Goal: Transaction & Acquisition: Purchase product/service

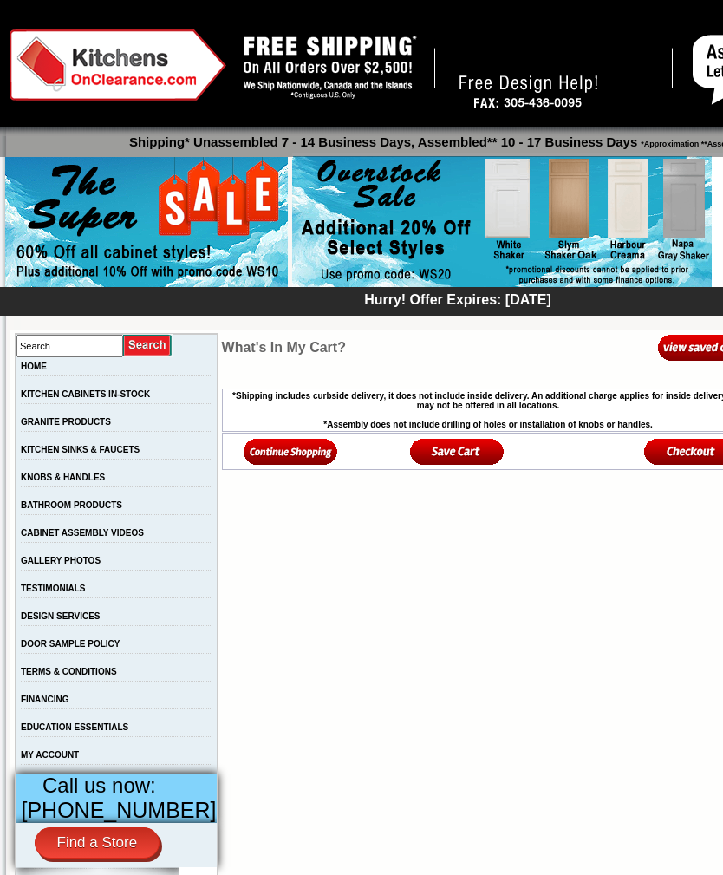
scroll to position [19, 0]
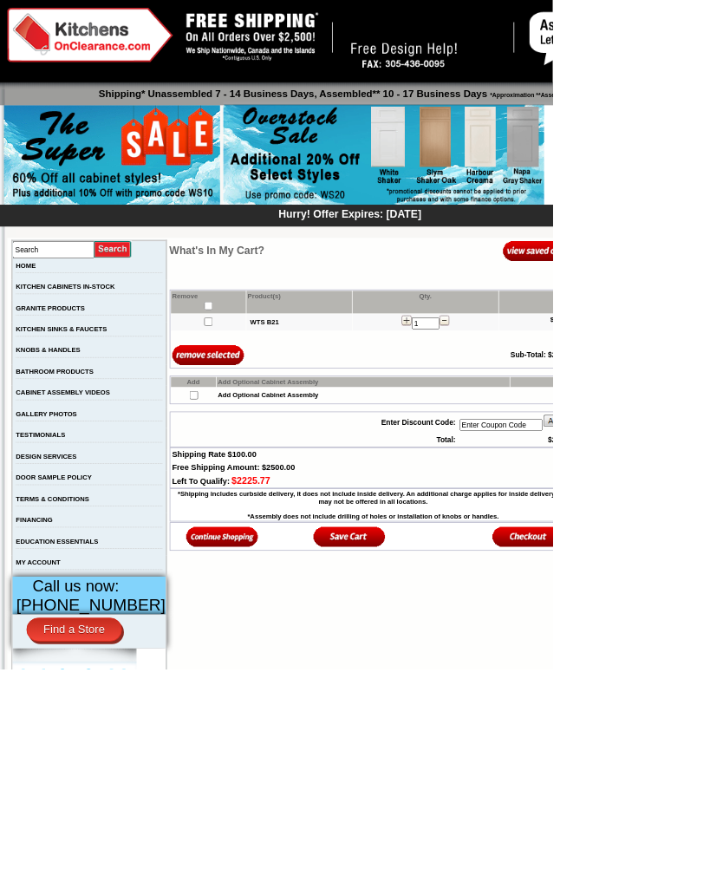
click at [659, 219] on img at bounding box center [502, 203] width 420 height 133
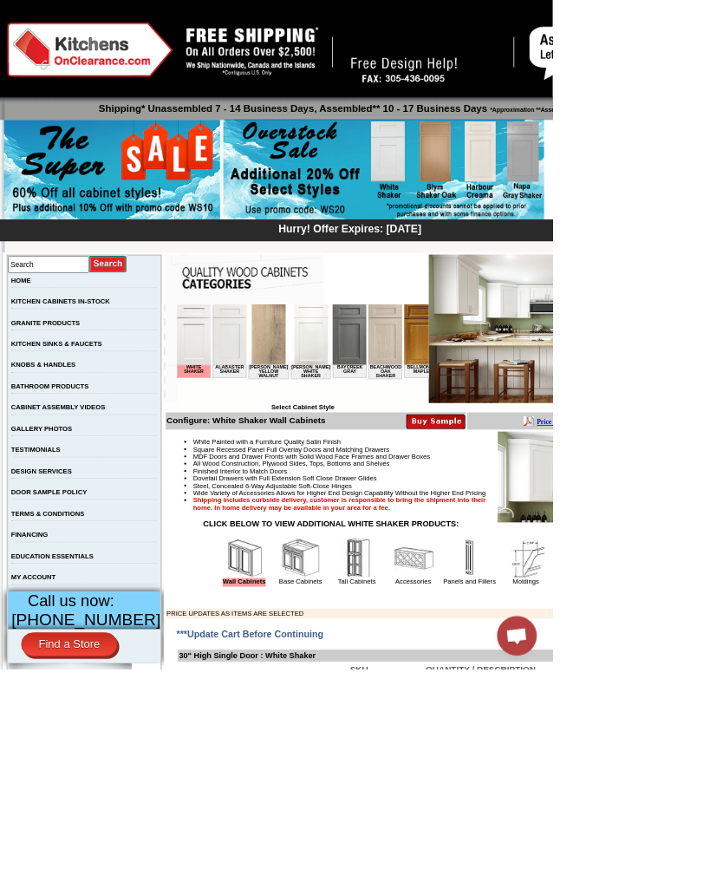
click at [464, 224] on img at bounding box center [502, 222] width 420 height 133
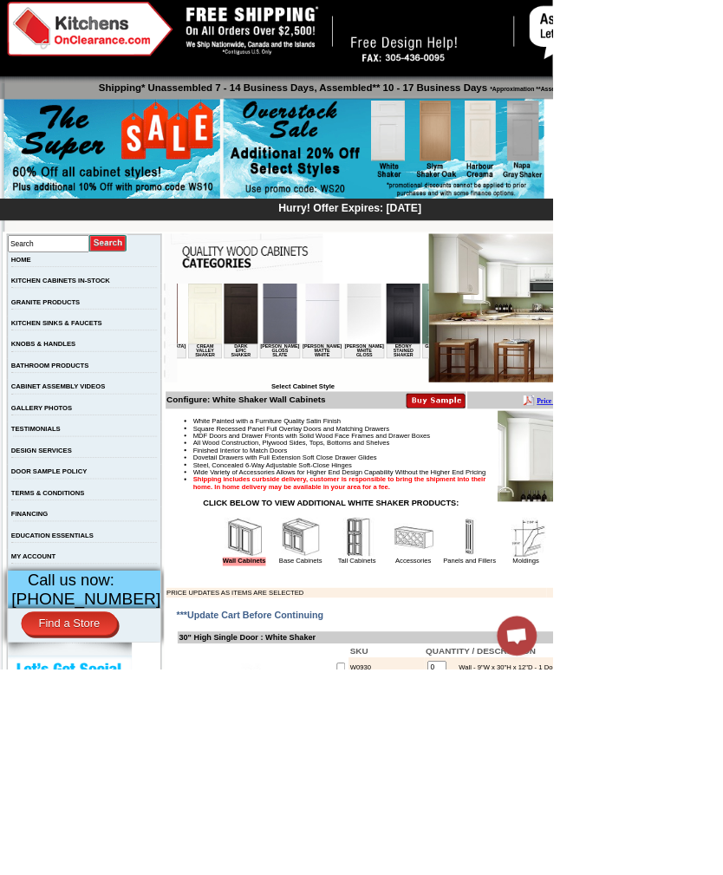
click at [561, 449] on img at bounding box center [731, 402] width 340 height 194
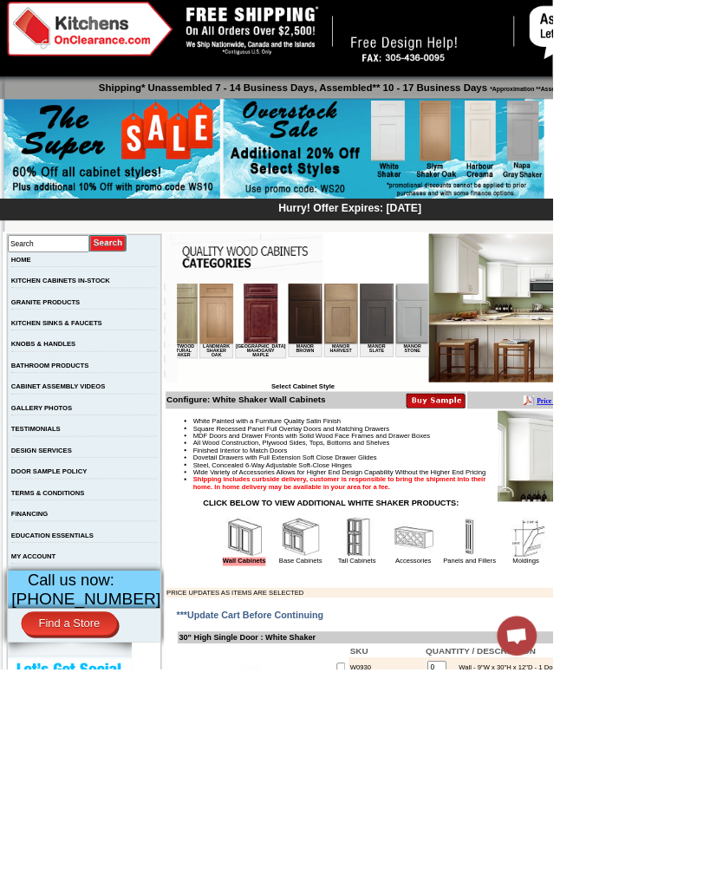
scroll to position [0, 1567]
click at [367, 319] on img at bounding box center [389, 322] width 44 height 79
click at [367, 329] on img at bounding box center [389, 322] width 44 height 79
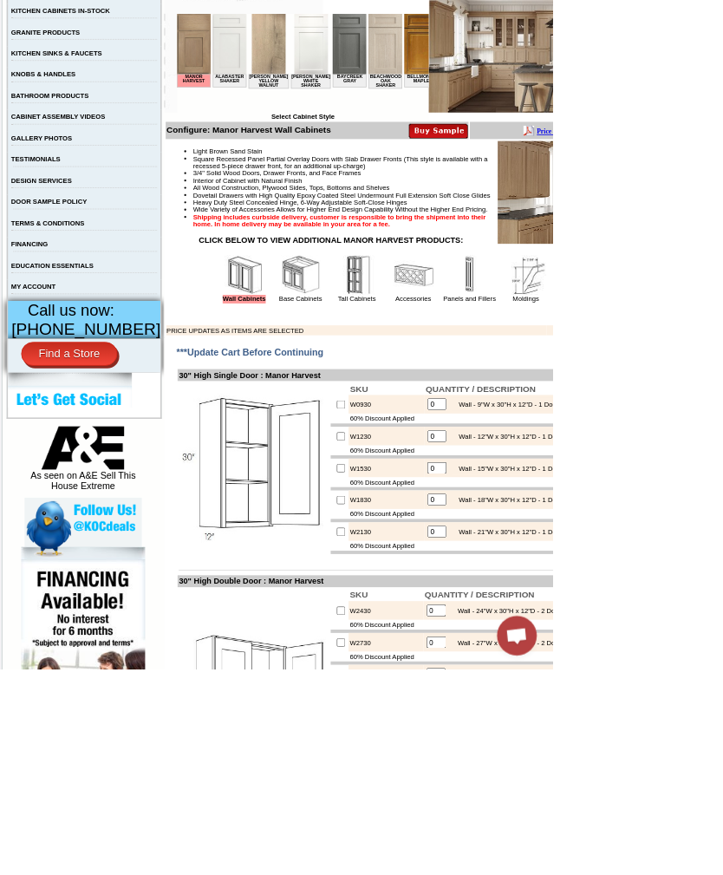
scroll to position [375, 0]
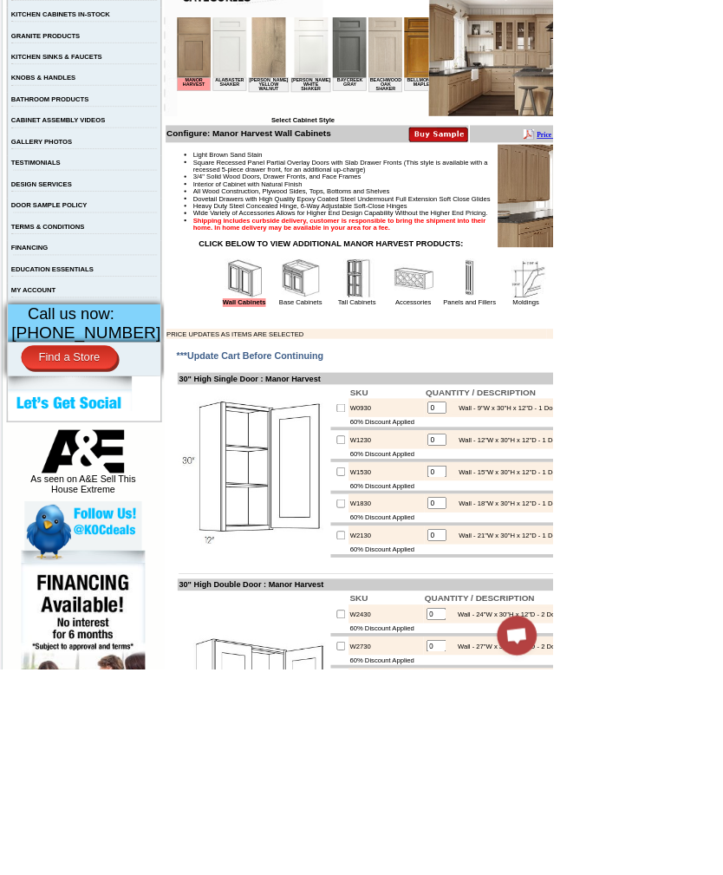
click at [388, 390] on img at bounding box center [394, 364] width 52 height 52
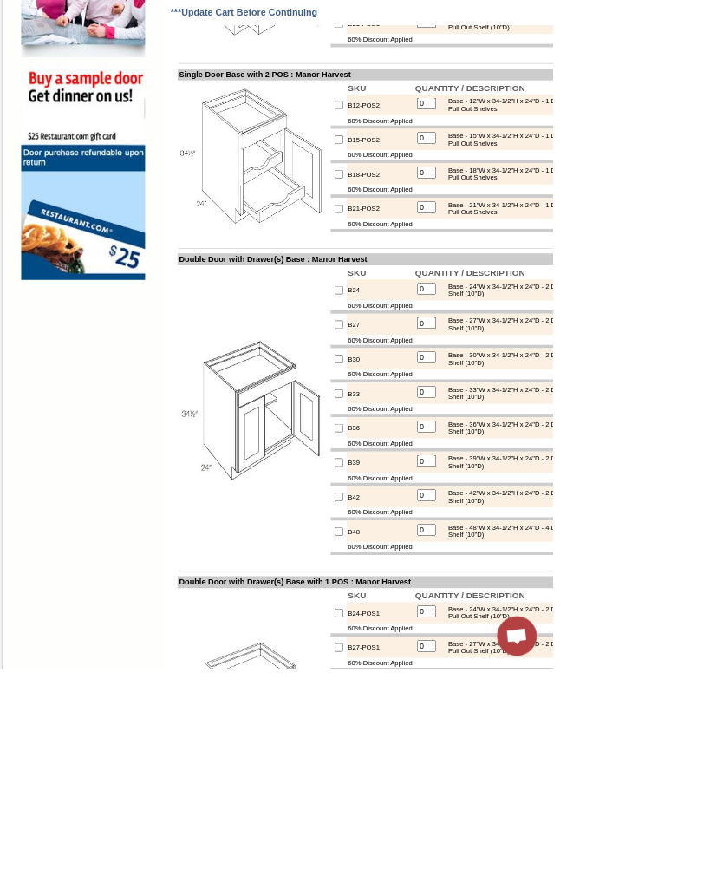
scroll to position [1304, 0]
click at [438, 473] on input "checkbox" at bounding box center [443, 467] width 11 height 11
checkbox input "true"
type input "1"
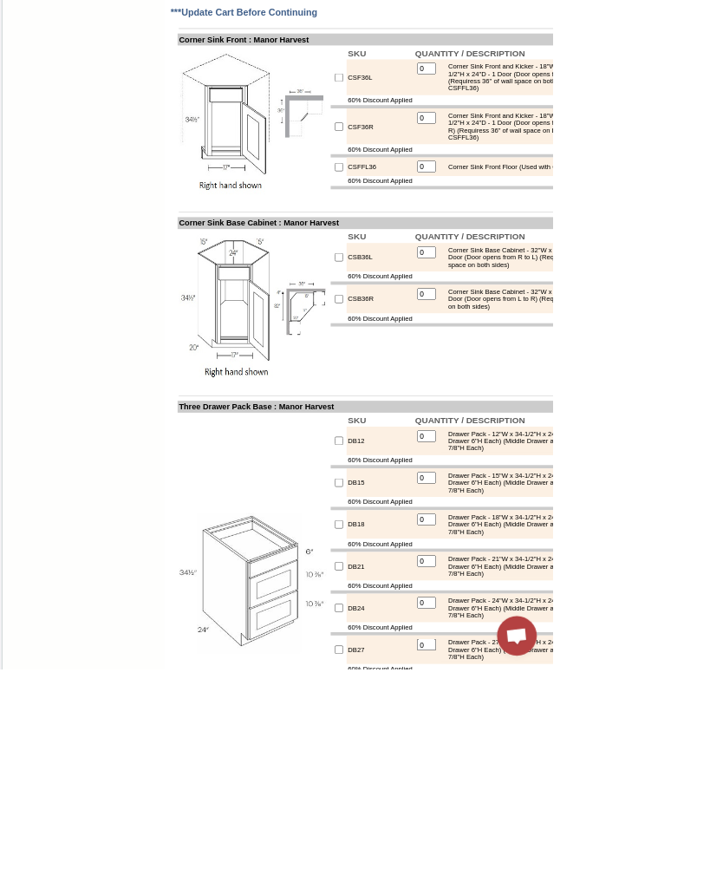
scroll to position [6407, 0]
checkbox input "true"
type input "1"
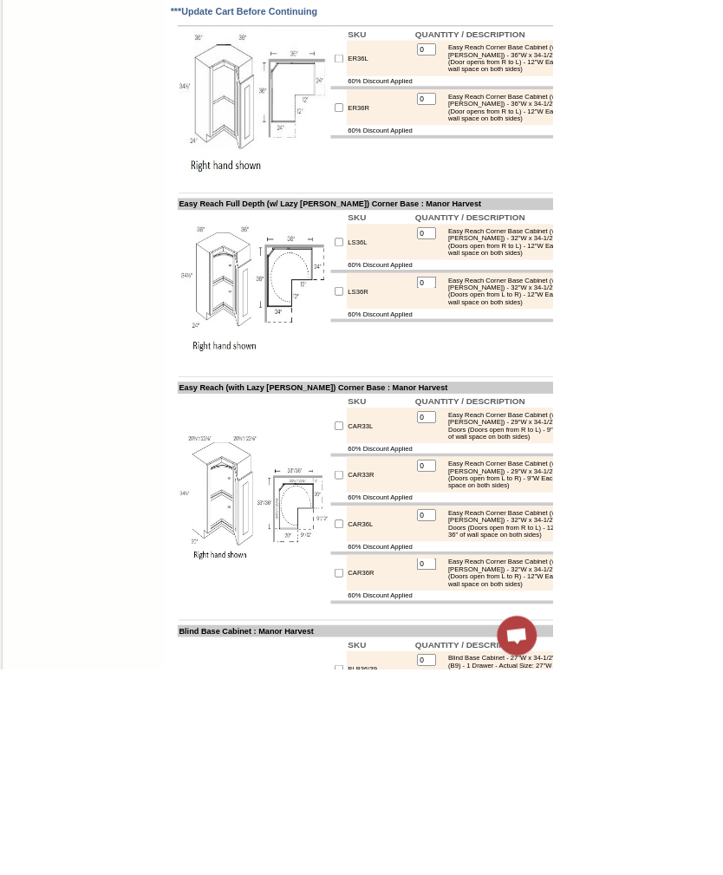
scroll to position [7411, 0]
checkbox input "true"
type input "1"
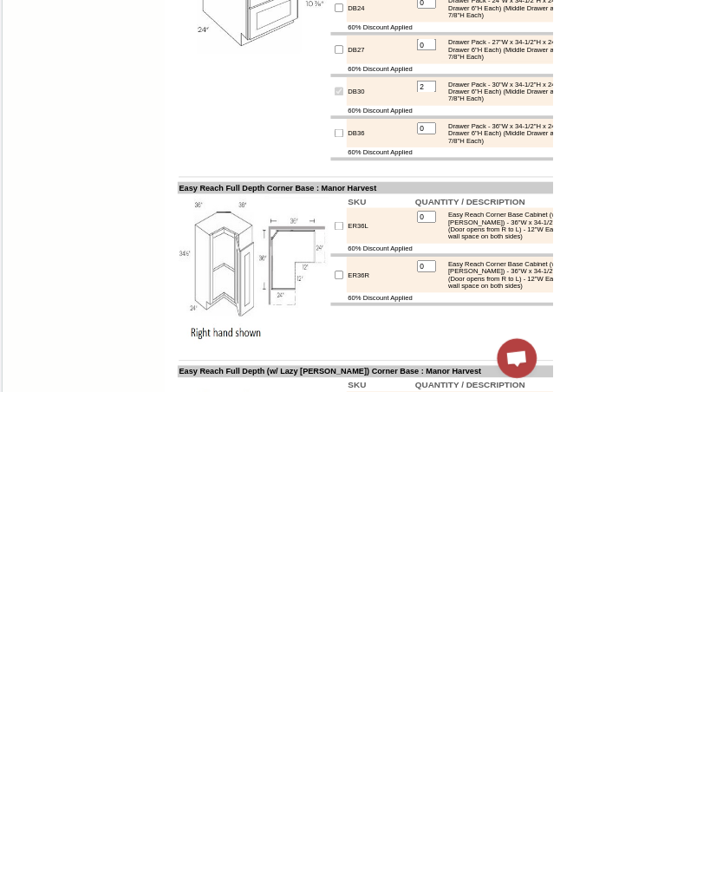
scroll to position [6833, 0]
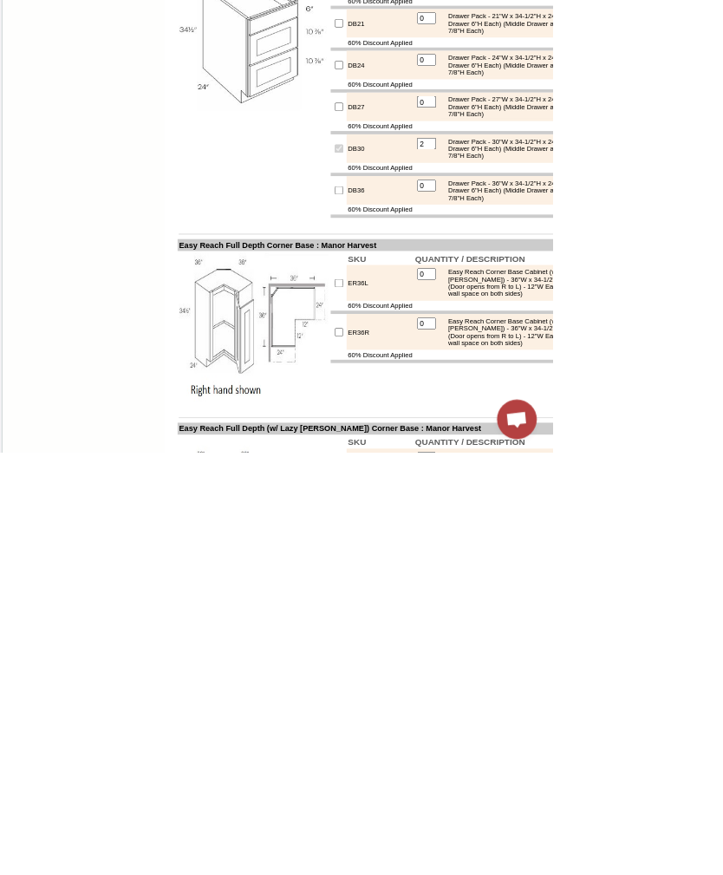
type input "2"
click at [701, 113] on td "Three Drawer Pack Base : Manor Harvest" at bounding box center [524, 105] width 584 height 16
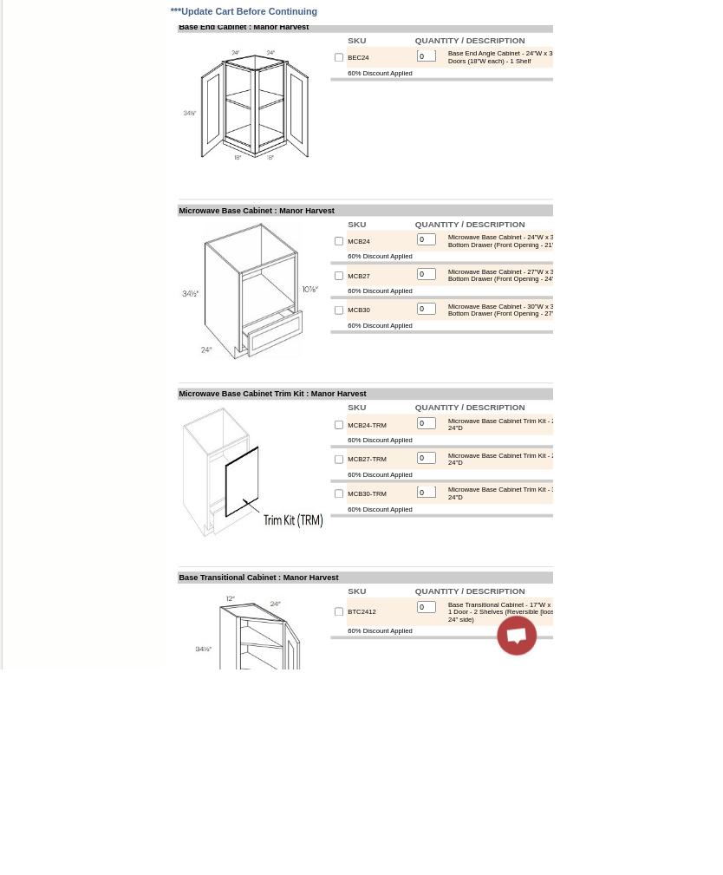
scroll to position [8957, 0]
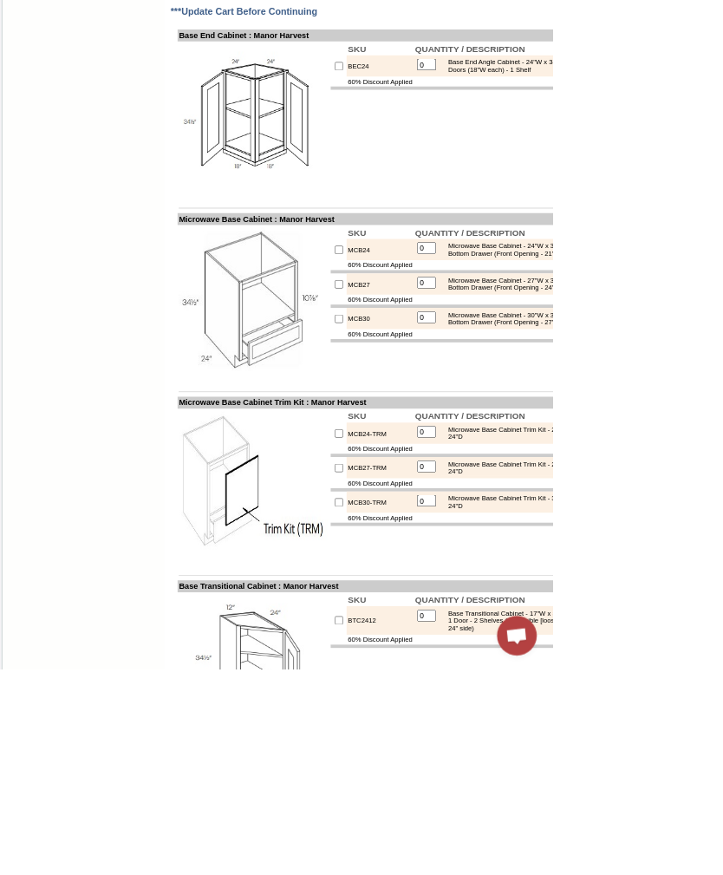
checkbox input "true"
type input "1"
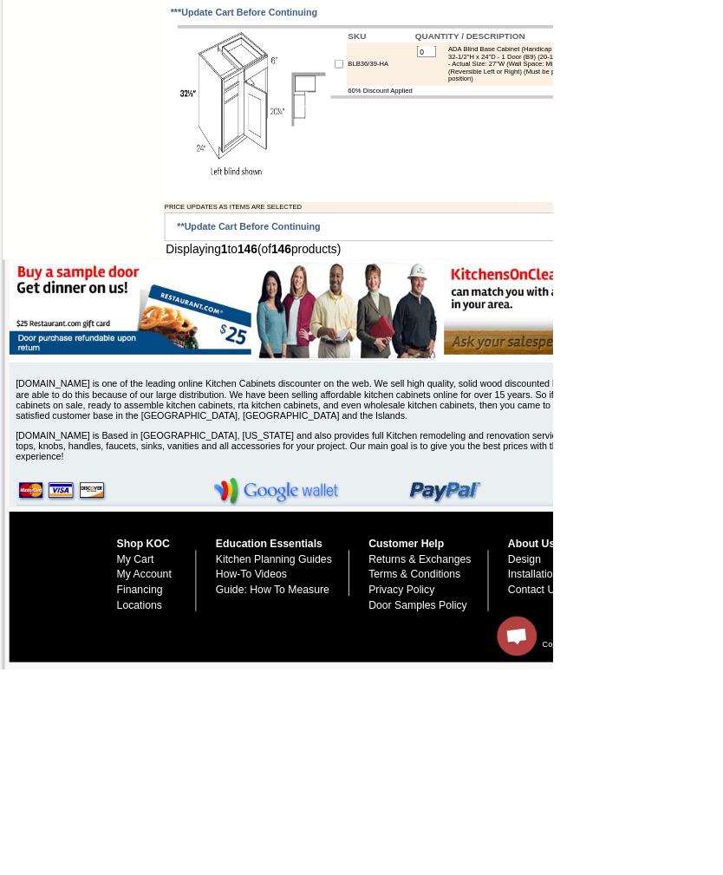
scroll to position [12744, 0]
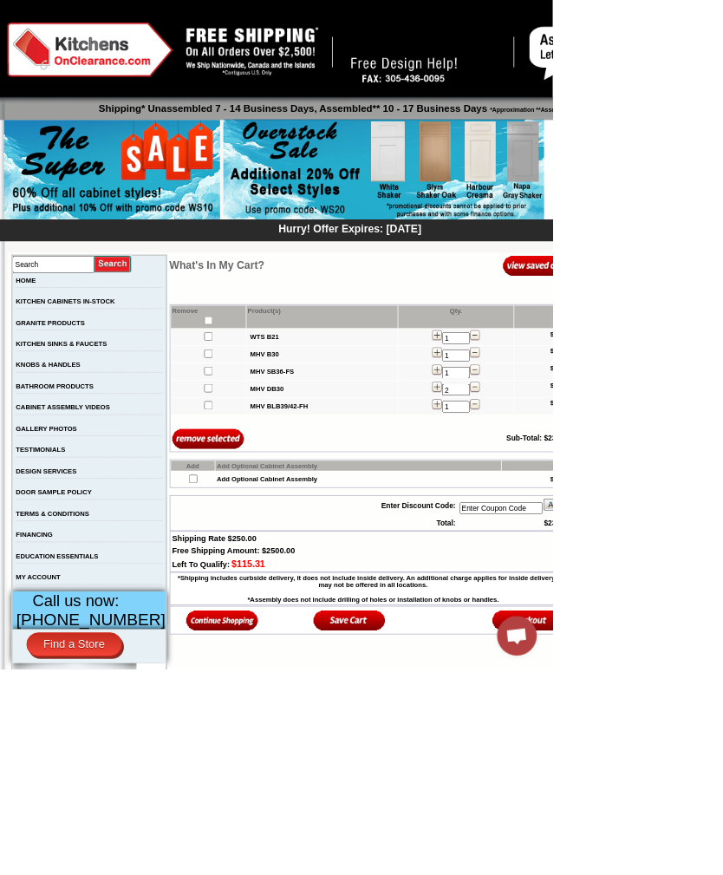
click at [663, 673] on input "Enter Coupon Code" at bounding box center [655, 665] width 109 height 16
type input "Ws30"
click at [722, 668] on img at bounding box center [731, 659] width 42 height 17
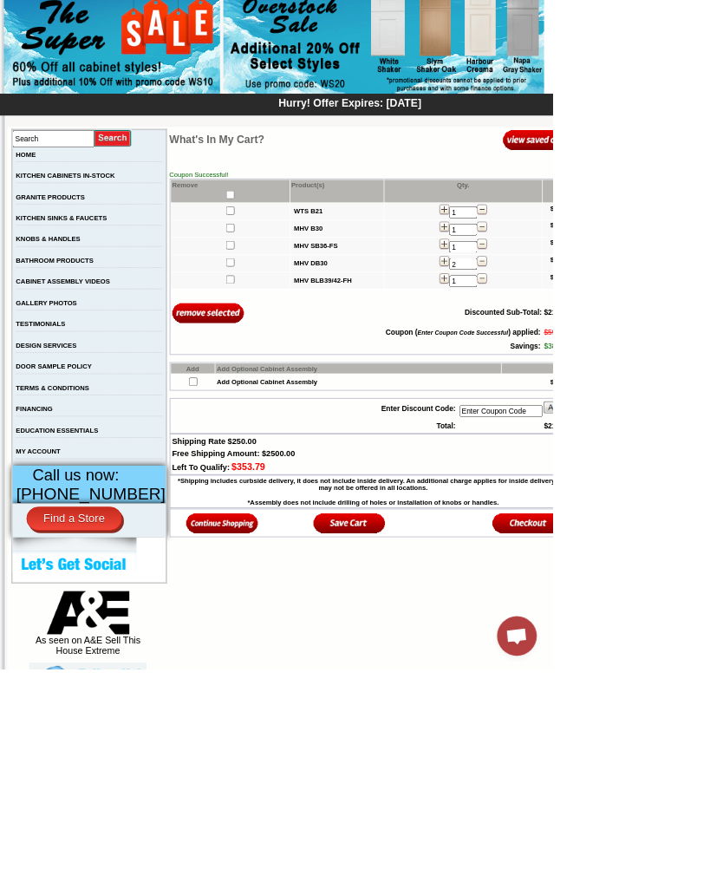
scroll to position [165, 0]
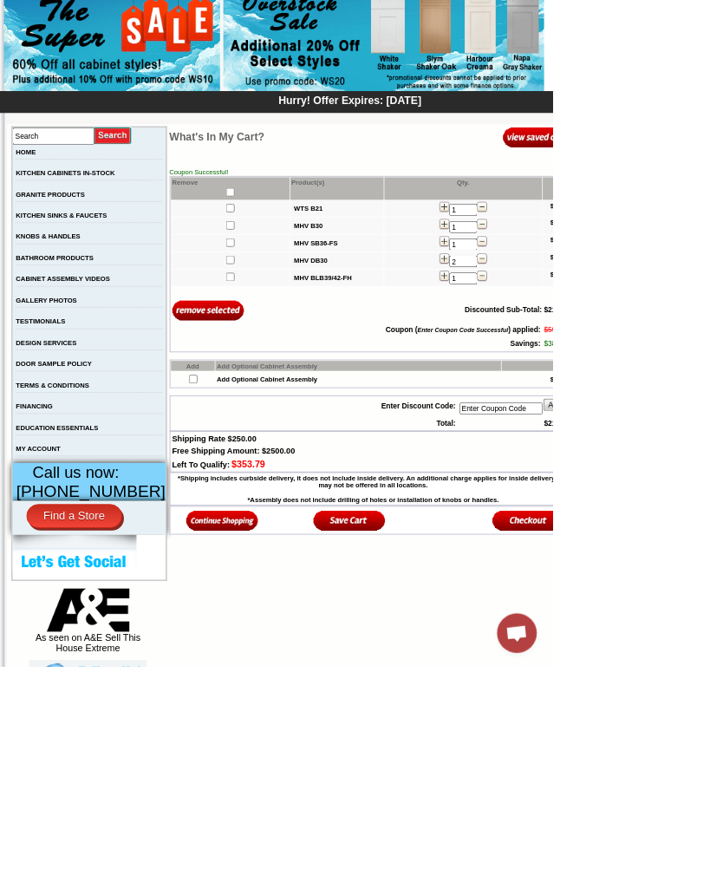
click at [72, 290] on link "KITCHEN SINKS & FAUCETS" at bounding box center [80, 285] width 119 height 10
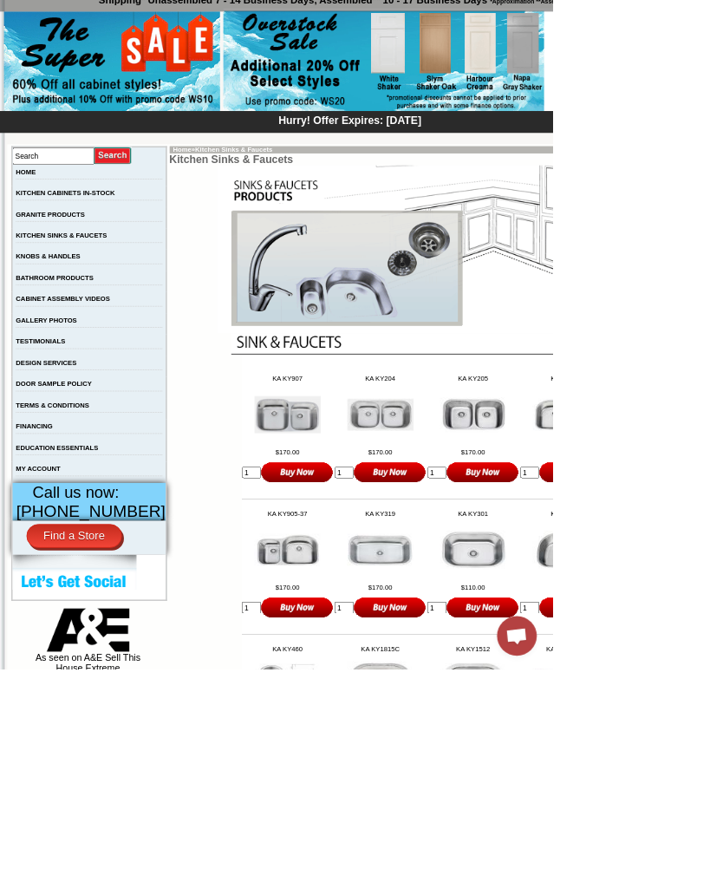
scroll to position [142, 0]
click at [55, 312] on link "KITCHEN SINKS & FAUCETS" at bounding box center [80, 308] width 119 height 10
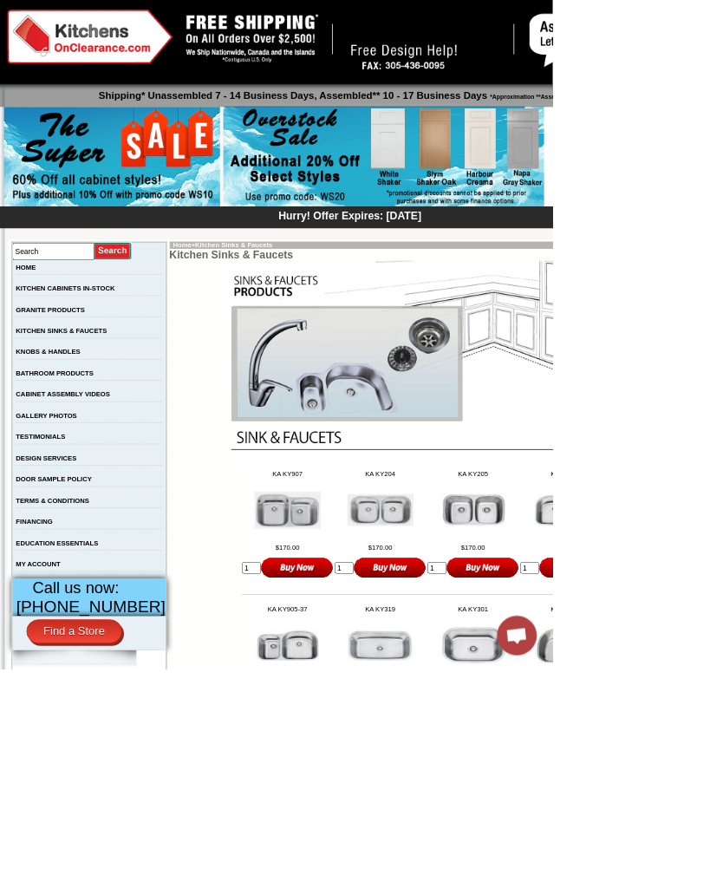
scroll to position [16, 0]
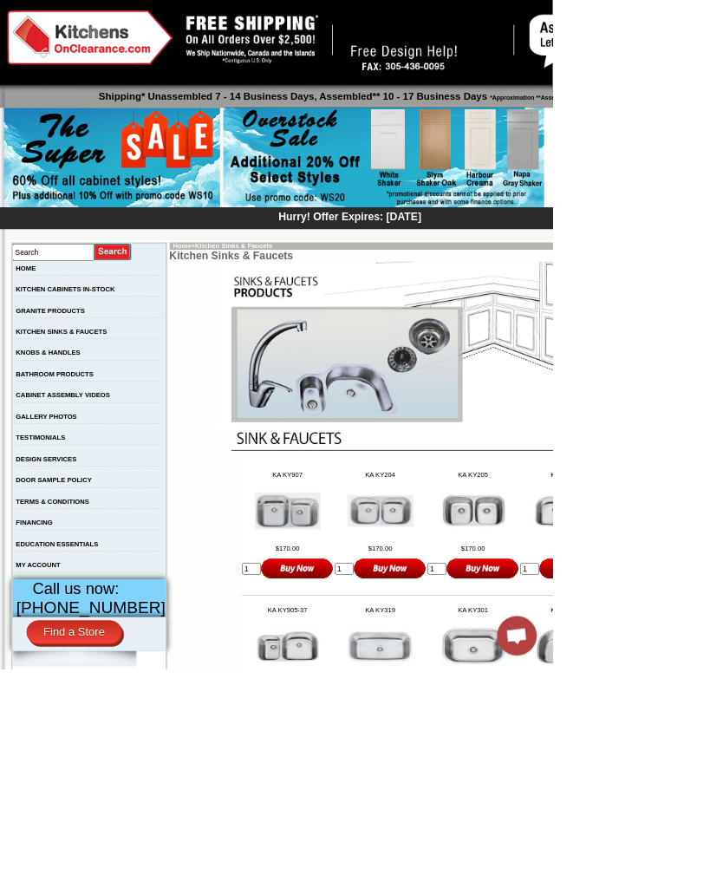
click at [84, 368] on td "HOME" at bounding box center [117, 356] width 202 height 28
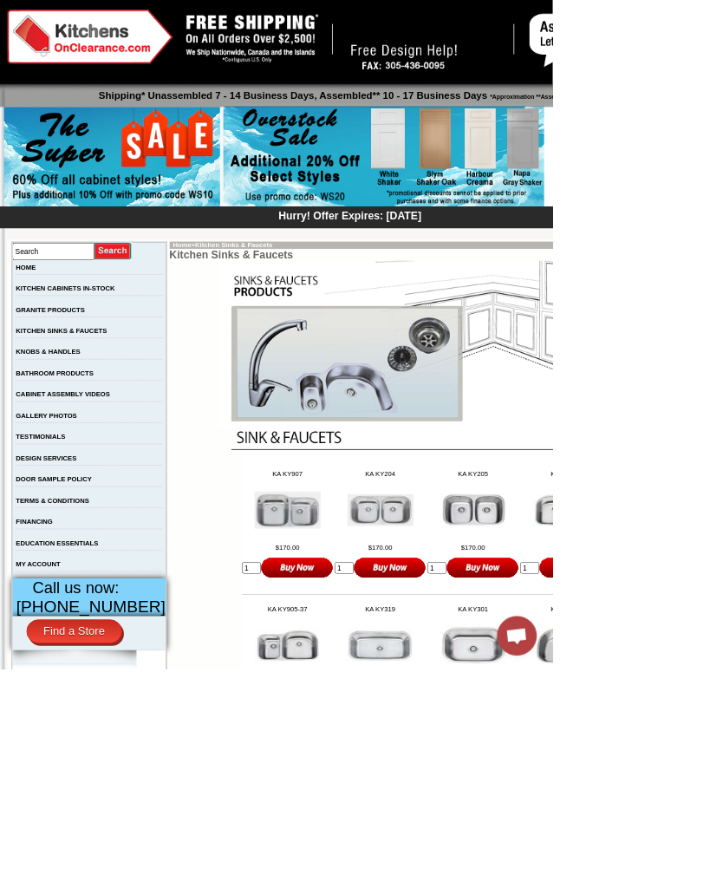
click at [109, 381] on link "KITCHEN CABINETS IN-STOCK" at bounding box center [85, 378] width 129 height 10
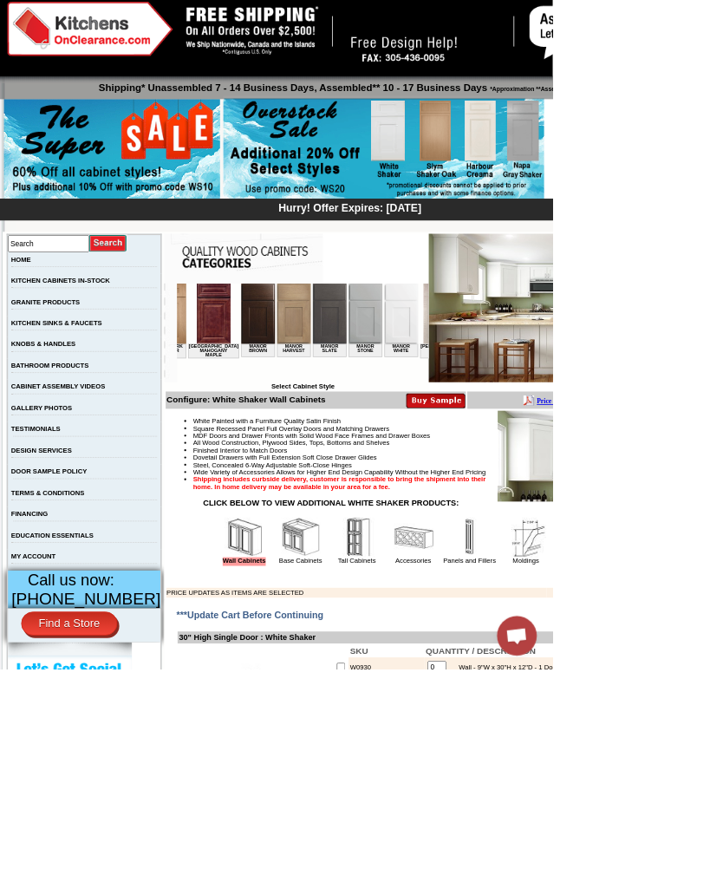
click at [308, 311] on img at bounding box center [330, 322] width 44 height 79
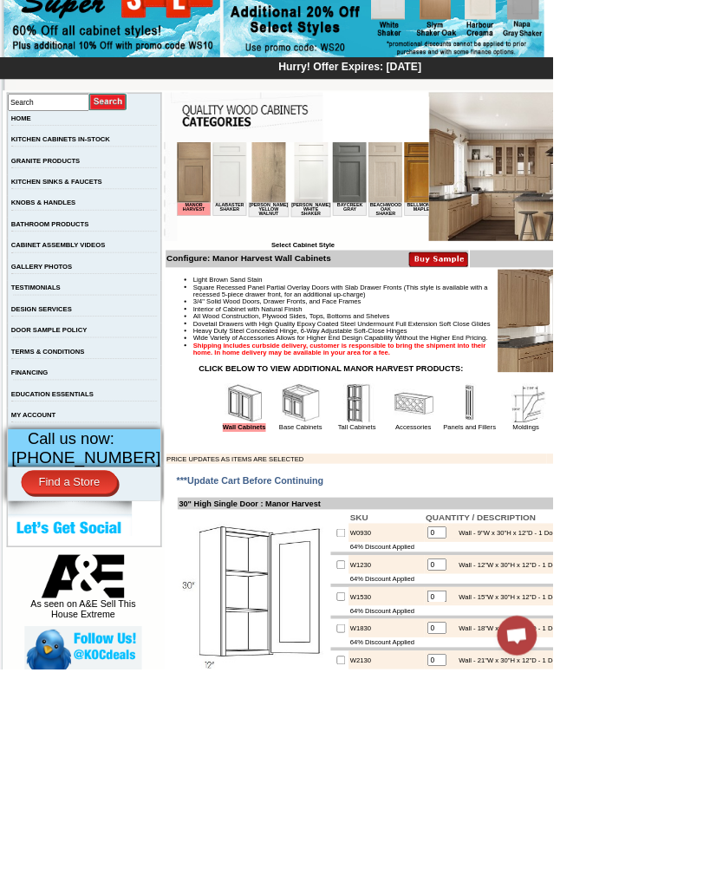
scroll to position [212, 0]
click at [537, 563] on link "Accessories" at bounding box center [541, 558] width 47 height 10
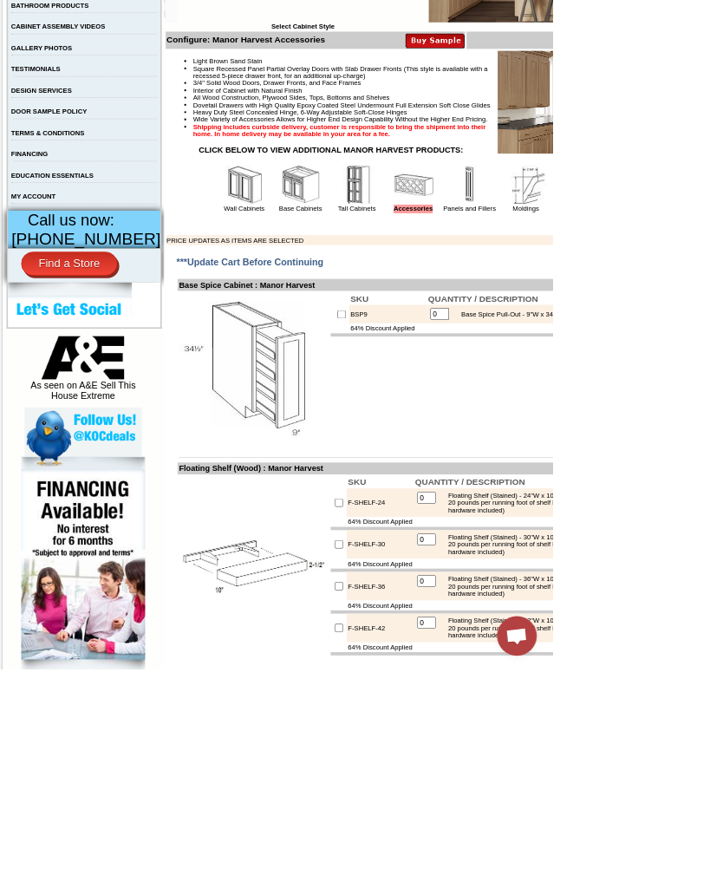
scroll to position [499, 0]
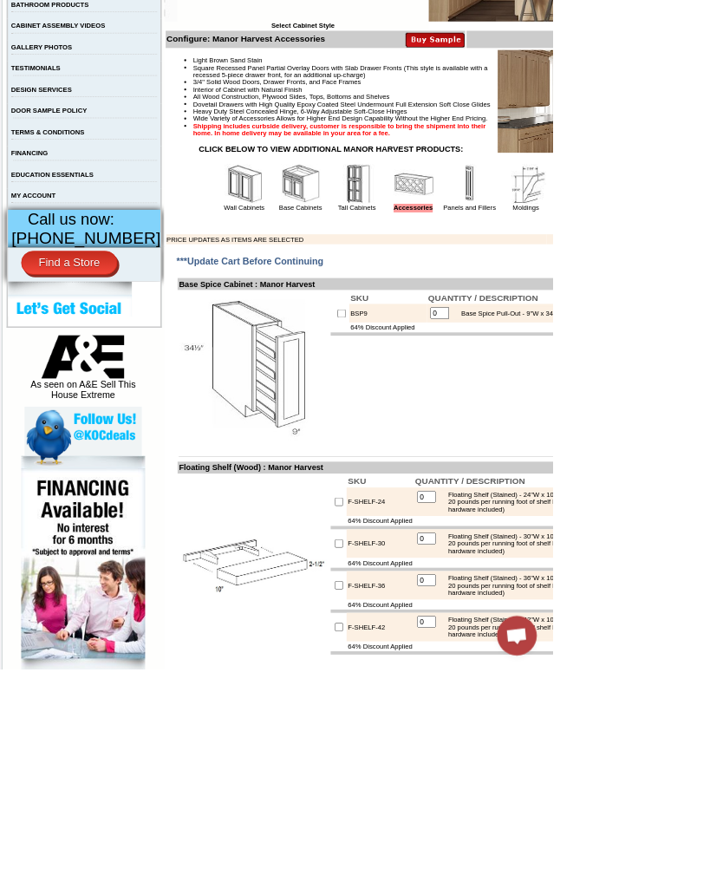
click at [441, 415] on input "checkbox" at bounding box center [446, 409] width 11 height 11
checkbox input "true"
type input "1"
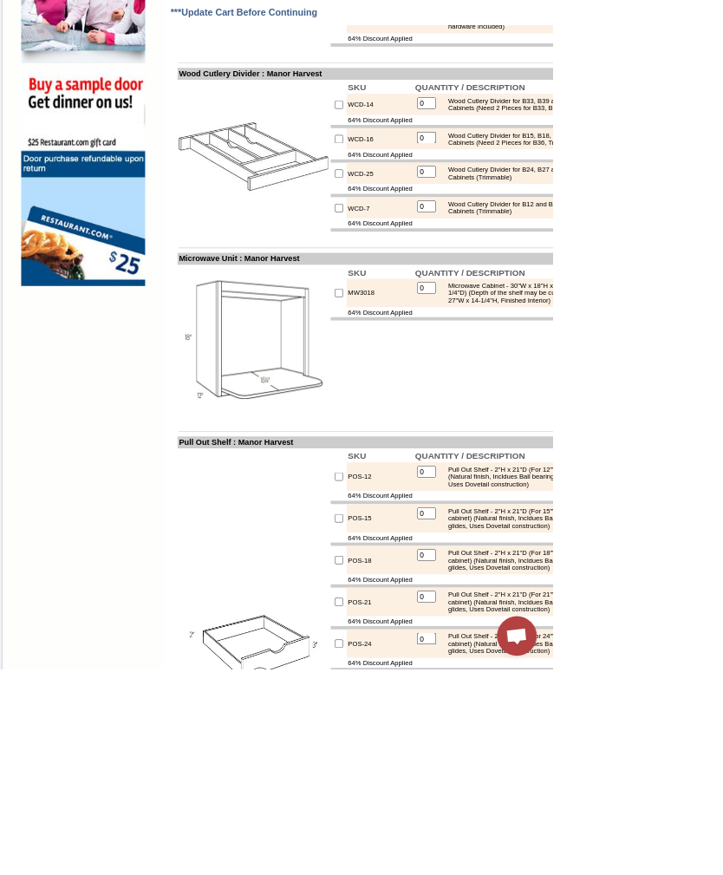
scroll to position [1299, 0]
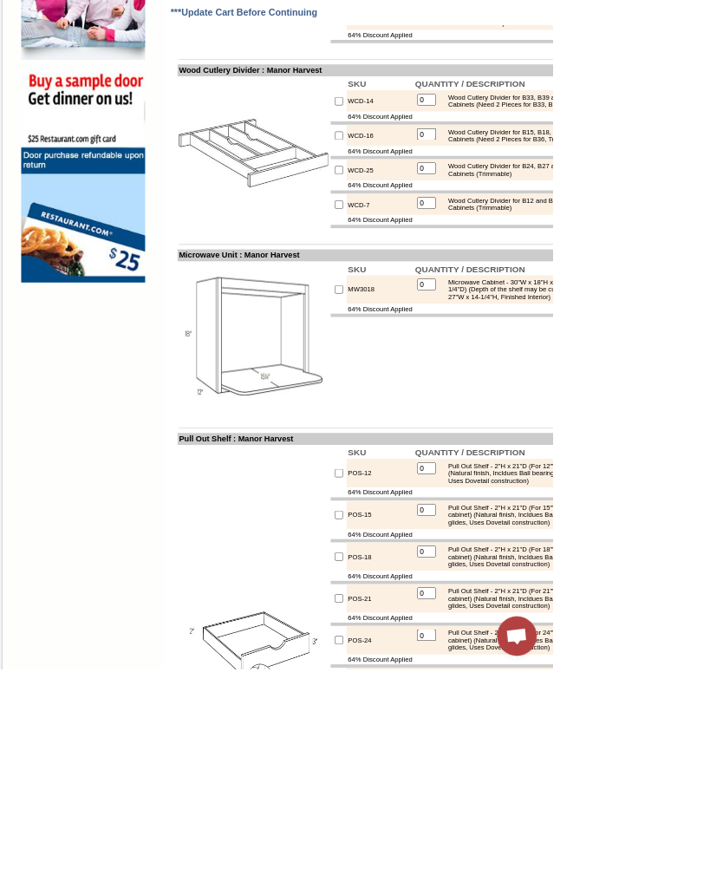
click at [438, 384] on input "checkbox" at bounding box center [443, 378] width 11 height 11
checkbox input "true"
type input "1"
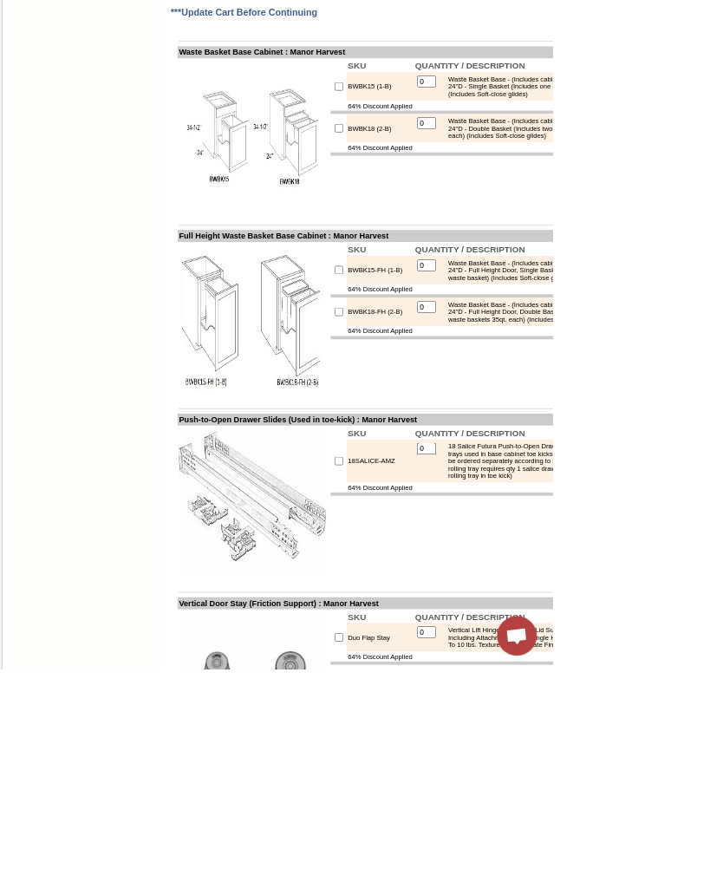
scroll to position [3134, 0]
click at [453, 425] on td "BWBK18-FH (2-B)" at bounding box center [497, 406] width 88 height 37
click at [438, 412] on input "checkbox" at bounding box center [443, 406] width 11 height 11
checkbox input "true"
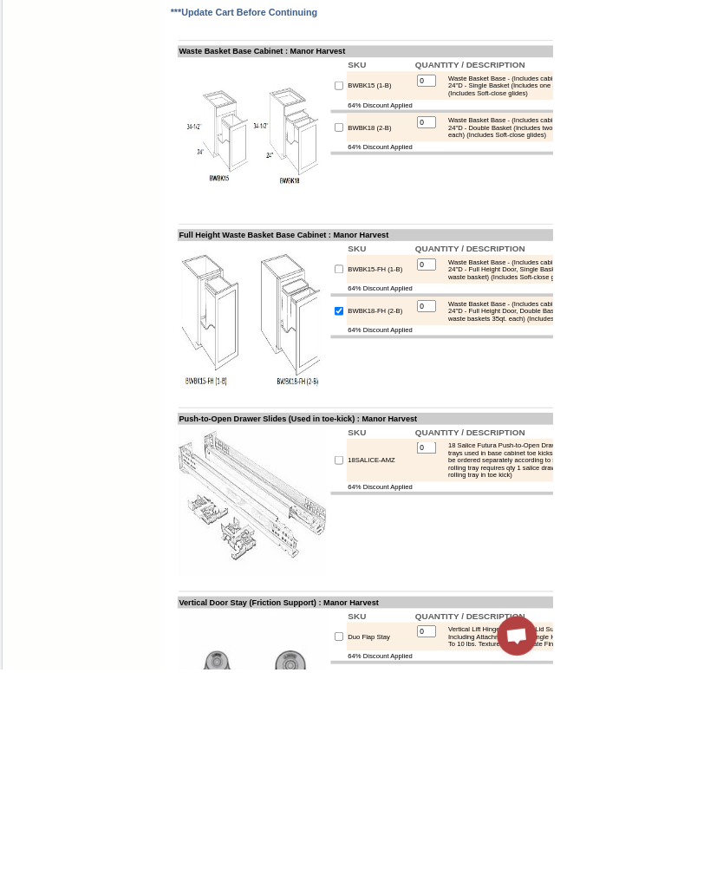
type input "1"
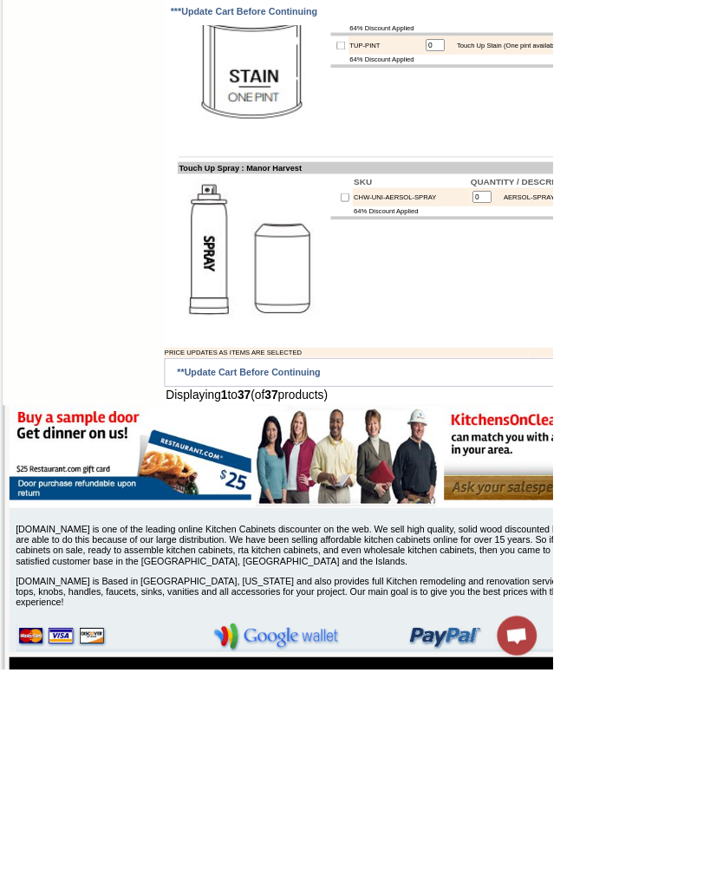
scroll to position [4623, 0]
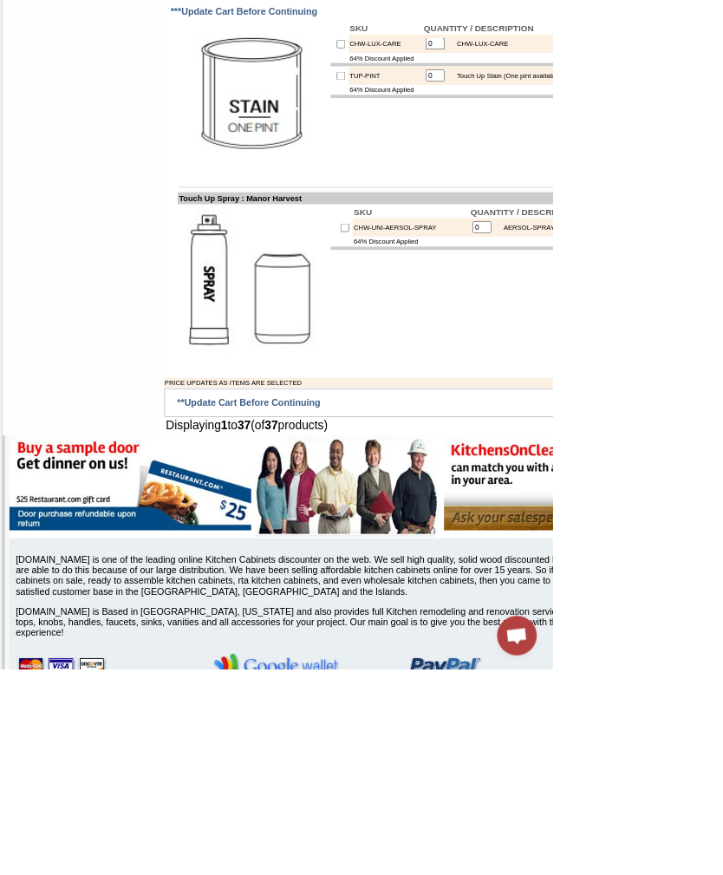
click at [440, 105] on input "checkbox" at bounding box center [445, 99] width 11 height 11
checkbox input "true"
type input "1"
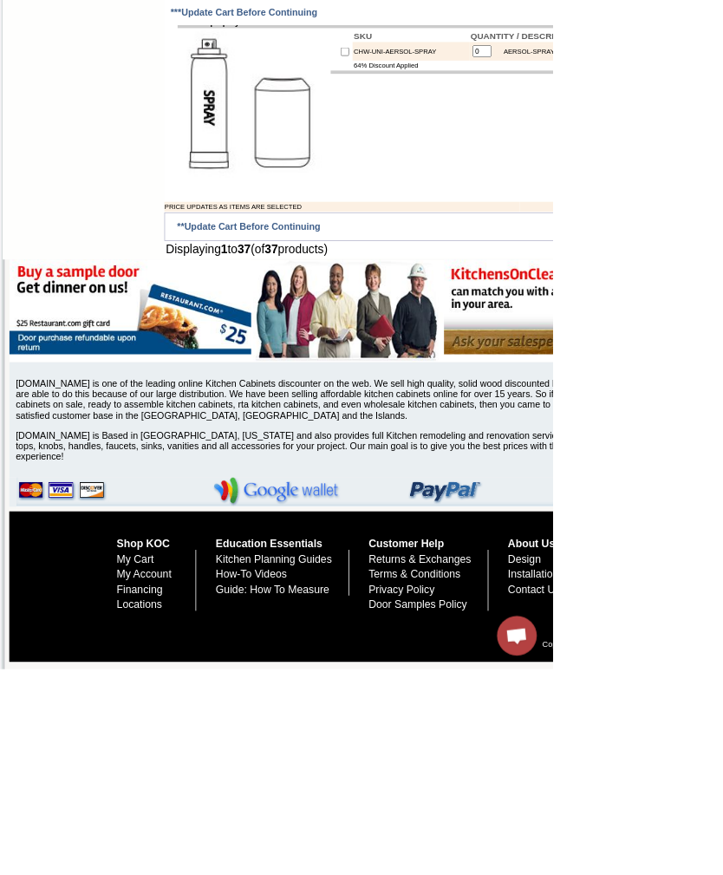
scroll to position [4871, 0]
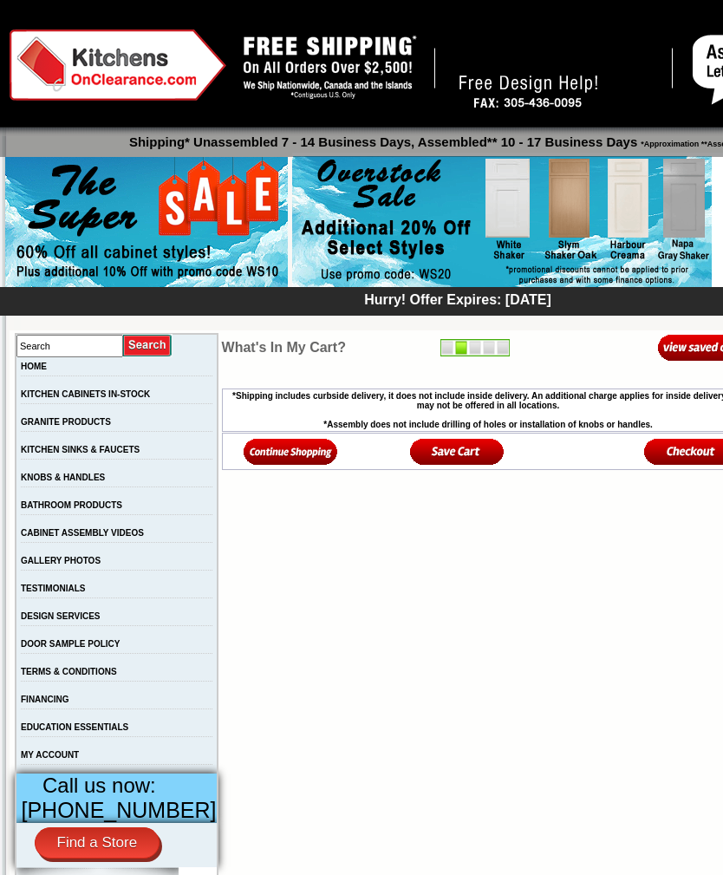
scroll to position [28, 0]
